Goal: Transaction & Acquisition: Obtain resource

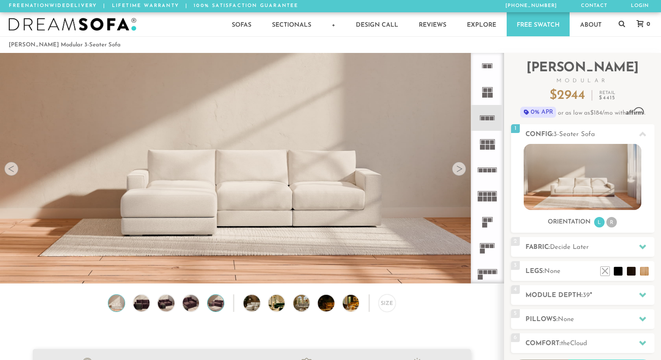
click at [213, 306] on img at bounding box center [216, 303] width 20 height 16
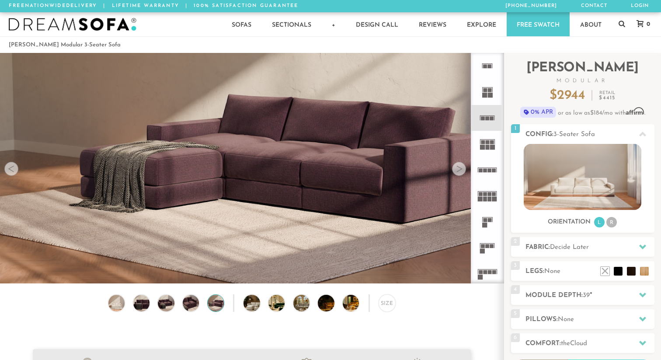
click at [236, 306] on div "Size" at bounding box center [252, 304] width 504 height 21
click at [246, 306] on img at bounding box center [257, 303] width 29 height 16
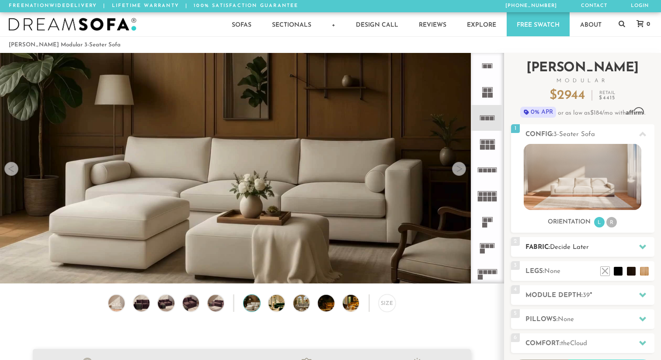
click at [573, 242] on div "2 Fabric: Decide Later" at bounding box center [582, 247] width 143 height 20
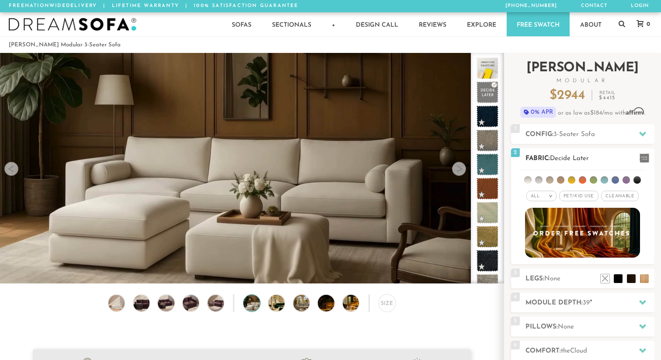
click at [577, 197] on span "Pet/Kid Use x" at bounding box center [578, 196] width 39 height 10
click at [596, 306] on h2 "Module Depth: 39 "" at bounding box center [589, 303] width 129 height 10
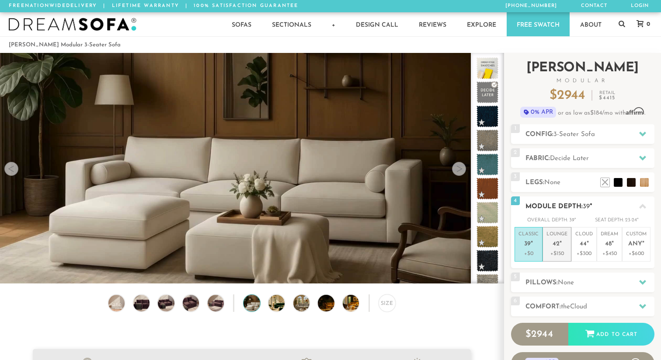
click at [563, 244] on p "Lounge 42 "" at bounding box center [556, 240] width 21 height 19
click at [573, 286] on h2 "Pillows: None" at bounding box center [589, 283] width 129 height 10
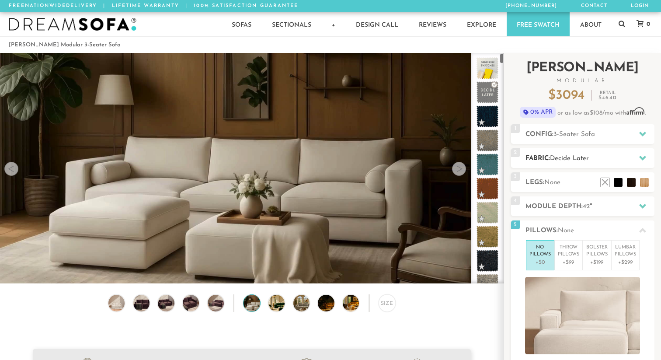
click at [619, 158] on h2 "Fabric: Decide Later" at bounding box center [589, 158] width 129 height 10
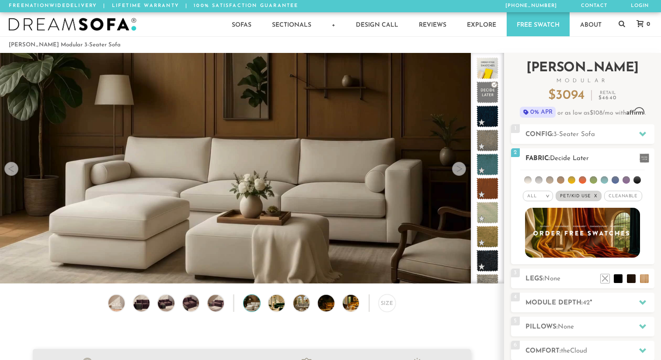
click at [624, 193] on span "Cleanable x" at bounding box center [623, 196] width 38 height 10
click at [639, 180] on li at bounding box center [636, 179] width 7 height 7
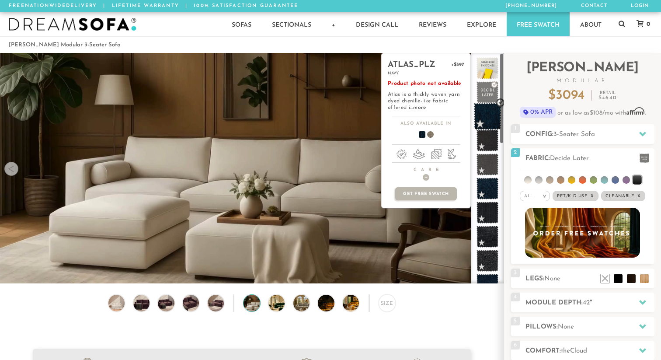
click at [486, 116] on span at bounding box center [488, 117] width 28 height 28
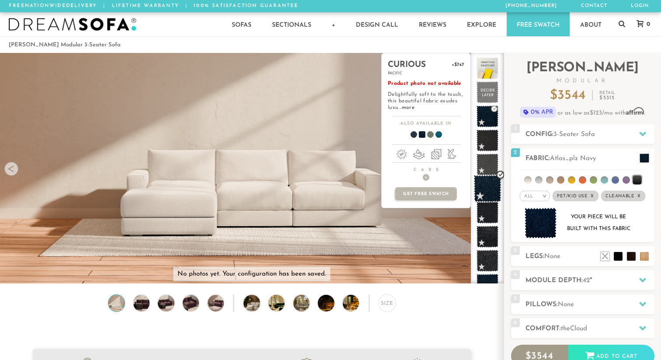
click at [488, 192] on span at bounding box center [488, 189] width 28 height 28
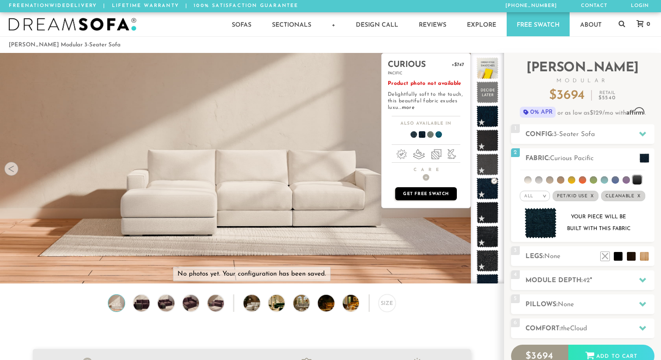
click at [434, 195] on p "Get Free Swatch" at bounding box center [425, 193] width 61 height 13
